Goal: Transaction & Acquisition: Purchase product/service

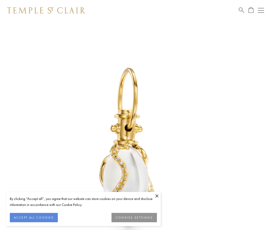
scroll to position [6, 0]
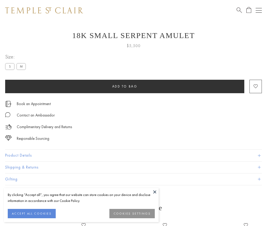
click at [125, 86] on span "Add to bag" at bounding box center [124, 86] width 25 height 4
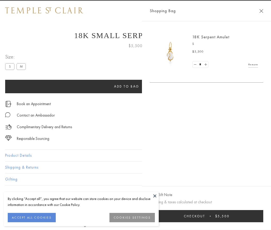
click at [251, 216] on button "Checkout $5,500" at bounding box center [207, 216] width 114 height 12
